Goal: Use online tool/utility

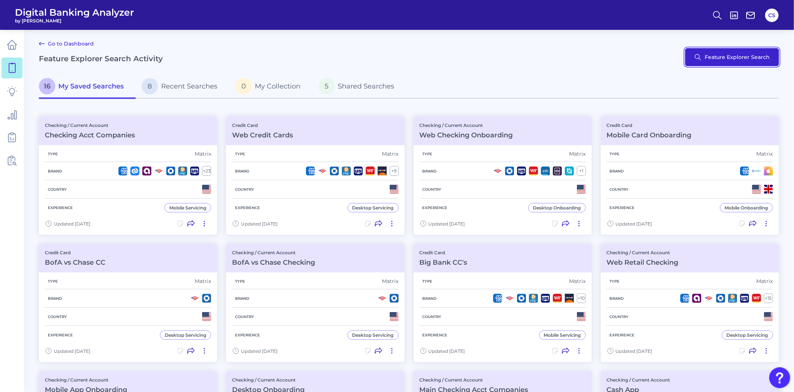
click at [703, 58] on button "Feature Explorer Search" at bounding box center [732, 57] width 94 height 18
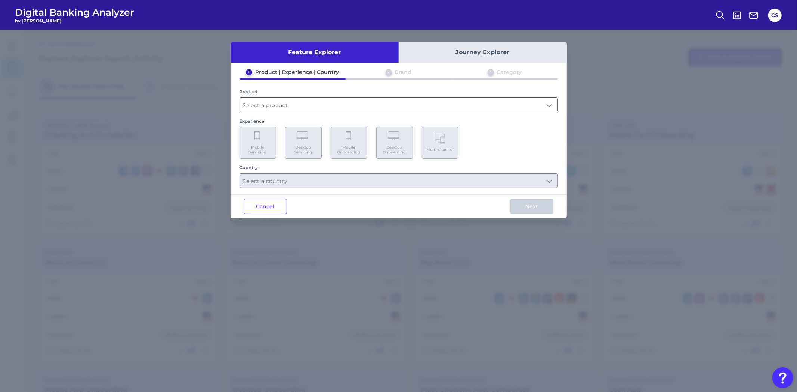
click at [362, 108] on input "text" at bounding box center [399, 105] width 318 height 14
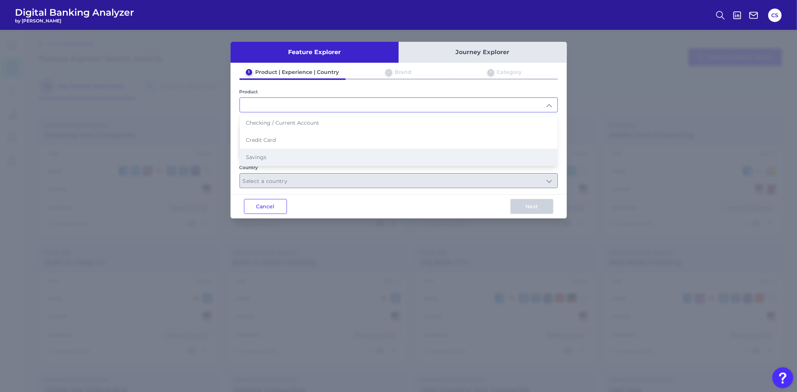
click at [391, 157] on li "Savings" at bounding box center [399, 157] width 318 height 17
type input "Savings"
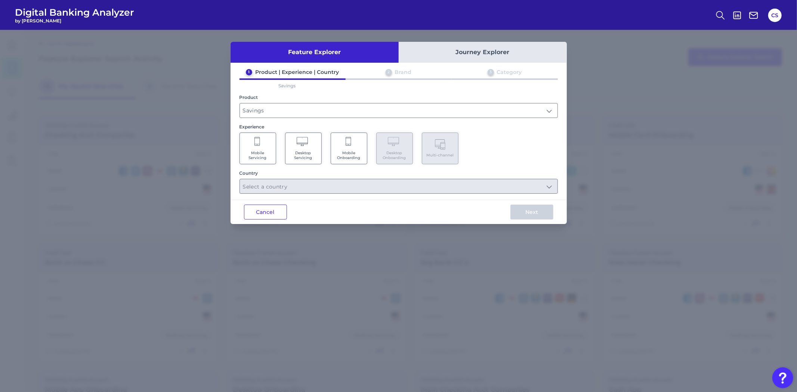
click at [256, 148] on Servicing "Mobile Servicing" at bounding box center [258, 149] width 37 height 32
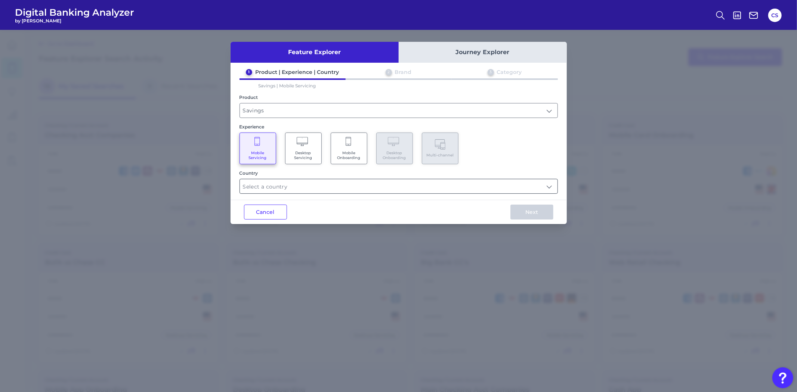
click at [328, 189] on input "text" at bounding box center [399, 186] width 318 height 14
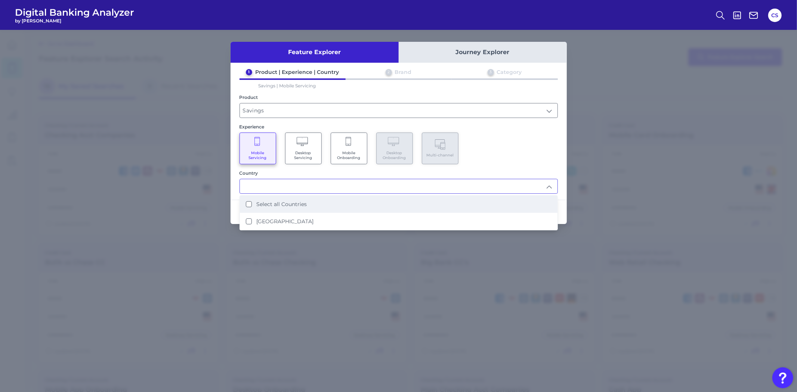
click at [309, 208] on li "Select all Countries" at bounding box center [399, 204] width 318 height 17
type input "Select all Countries"
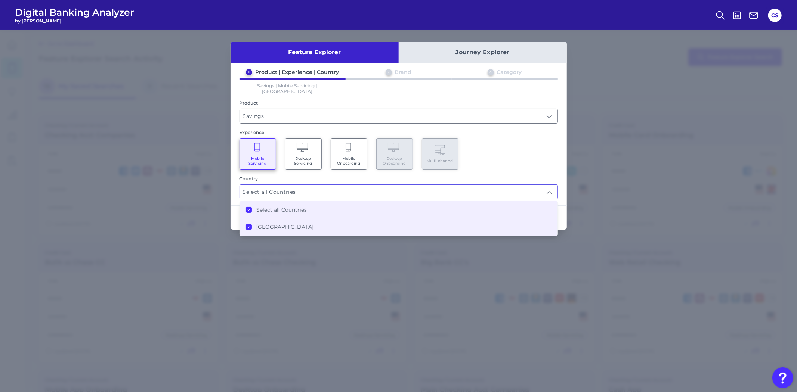
click at [585, 140] on div "Feature Explorer Journey Explorer 1 Product | Experience | Country 2 Brand 3 Ca…" at bounding box center [398, 211] width 797 height 362
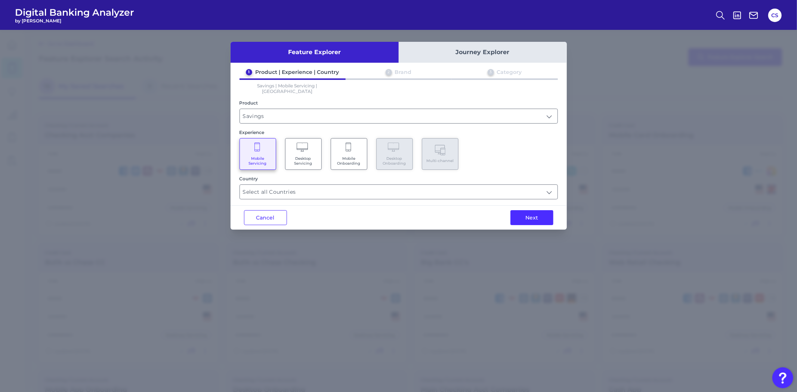
click at [503, 160] on div "Mobile Servicing Desktop Servicing Mobile Onboarding Desktop Onboarding Multi-c…" at bounding box center [399, 154] width 318 height 32
click at [518, 211] on button "Next" at bounding box center [531, 217] width 43 height 15
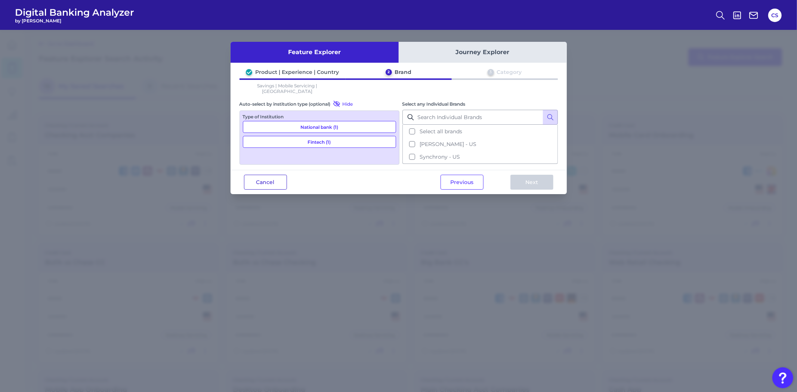
click at [258, 180] on button "Cancel" at bounding box center [265, 182] width 43 height 15
